Goal: Information Seeking & Learning: Learn about a topic

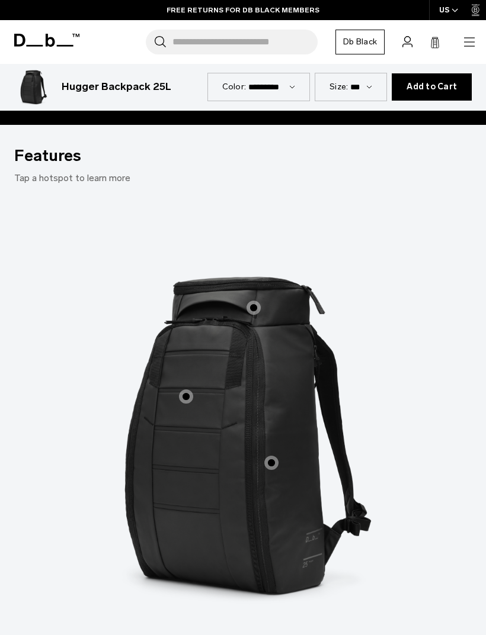
scroll to position [830, 0]
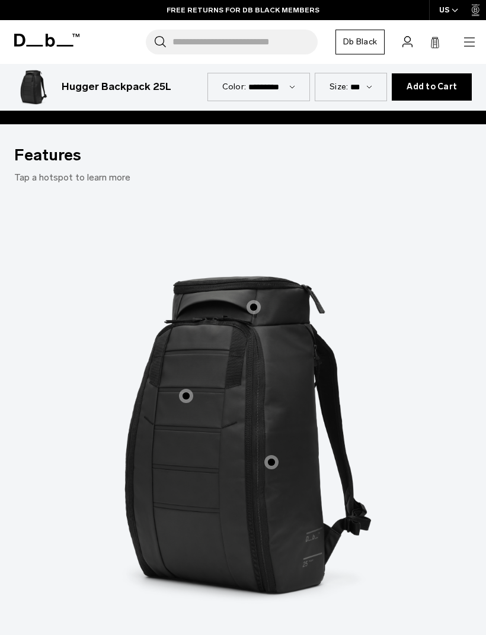
click at [194, 382] on label "Main Compartment Opens Fully" at bounding box center [186, 396] width 28 height 28
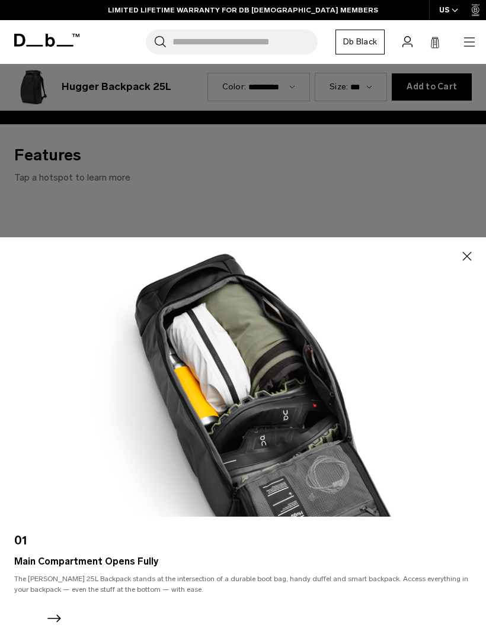
click at [467, 264] on icon "button" at bounding box center [467, 256] width 14 height 14
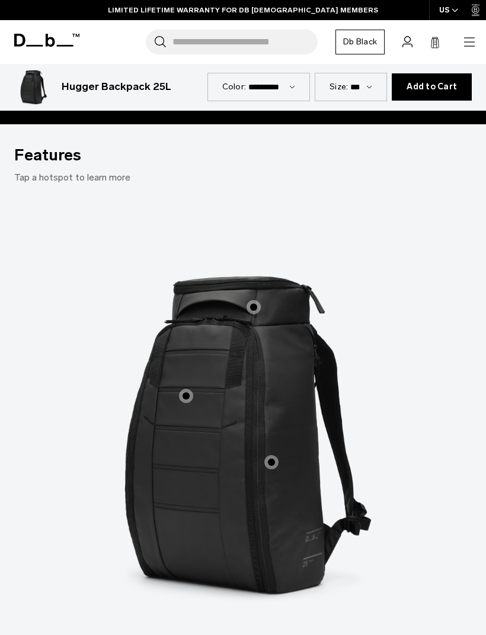
click at [265, 455] on span "1 / 3" at bounding box center [271, 462] width 14 height 14
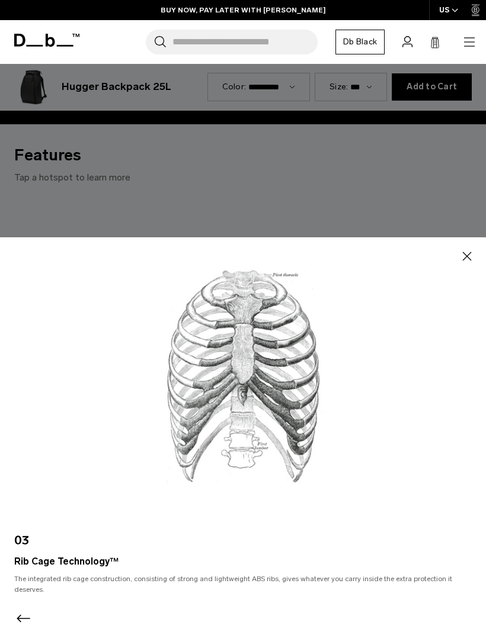
click at [467, 261] on icon "button" at bounding box center [467, 256] width 9 height 9
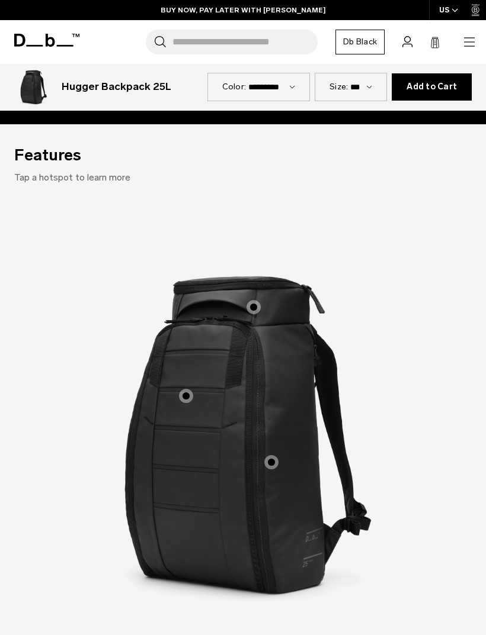
click at [245, 293] on label "Roomy Top Pocket" at bounding box center [253, 307] width 28 height 28
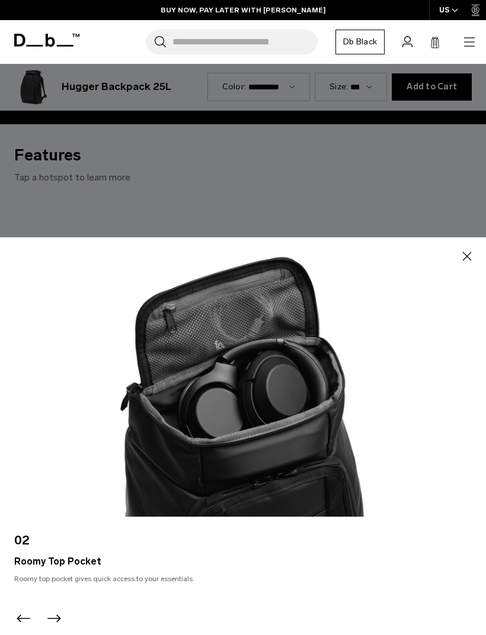
click at [467, 264] on icon "button" at bounding box center [467, 256] width 14 height 14
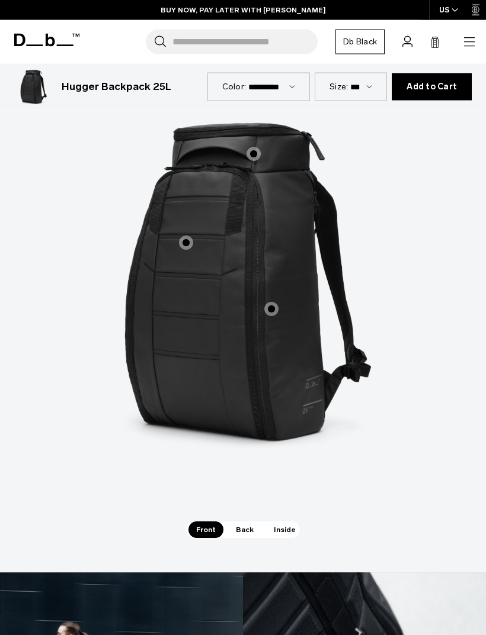
scroll to position [983, 0]
click at [242, 522] on span "Back" at bounding box center [244, 530] width 33 height 17
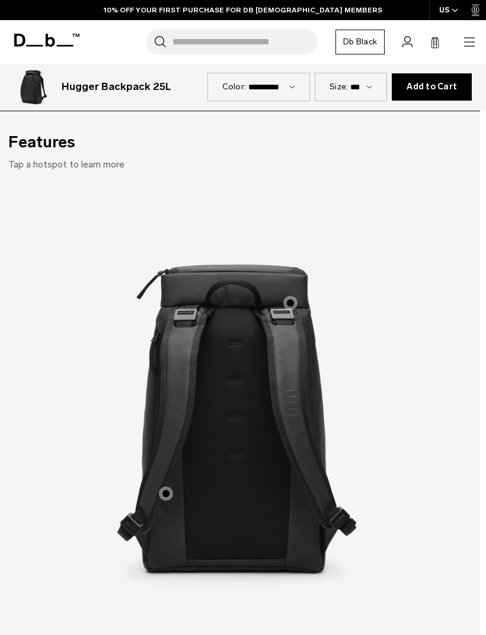
scroll to position [843, 6]
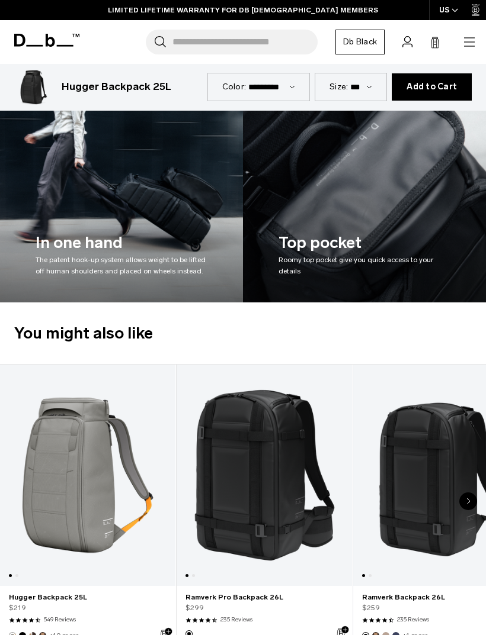
scroll to position [1576, 0]
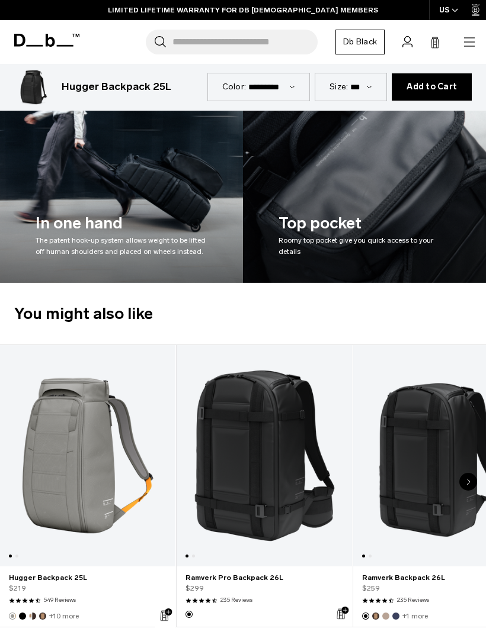
click at [222, 573] on link "Ramverk Pro Backpack 26L" at bounding box center [264, 578] width 158 height 11
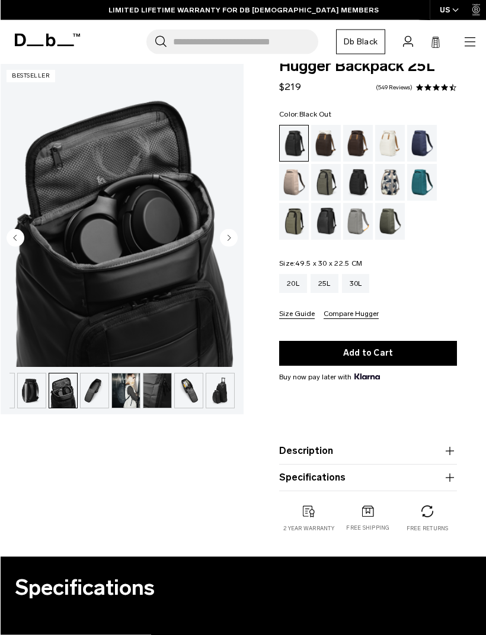
scroll to position [0, 0]
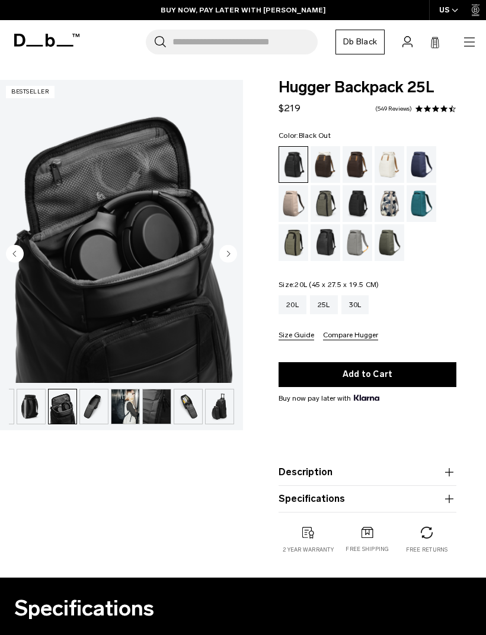
click at [290, 297] on div "20L" at bounding box center [292, 305] width 28 height 19
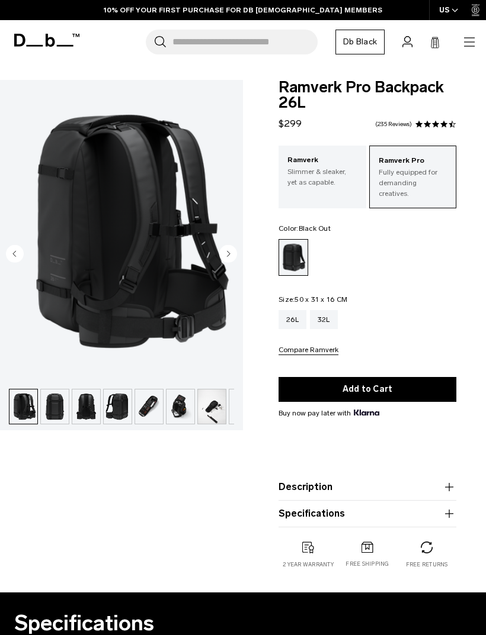
scroll to position [0, 6]
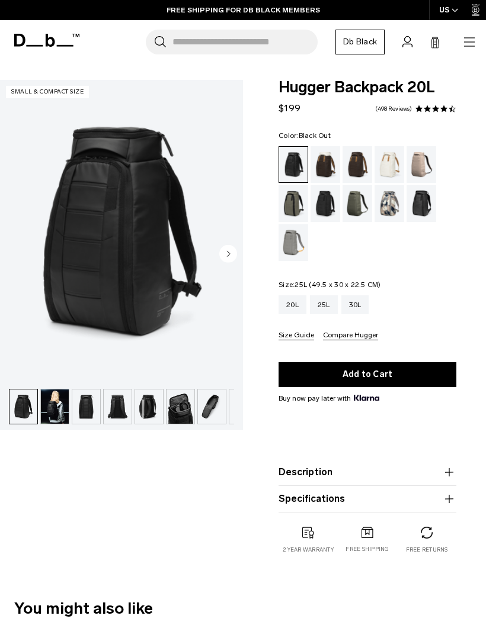
click at [332, 310] on div "25L" at bounding box center [324, 305] width 28 height 19
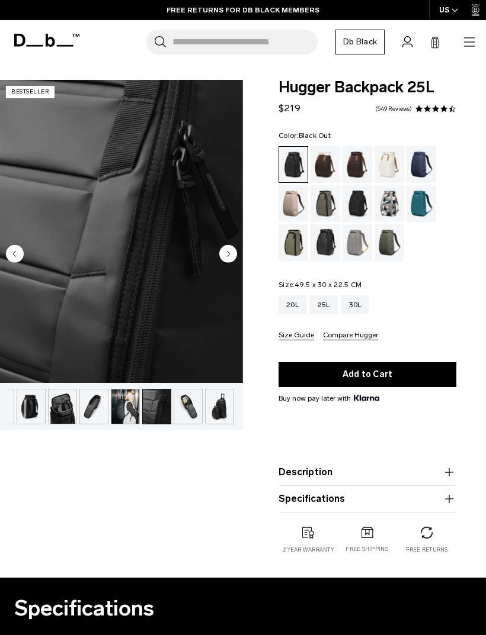
scroll to position [0, 1]
